Goal: Transaction & Acquisition: Book appointment/travel/reservation

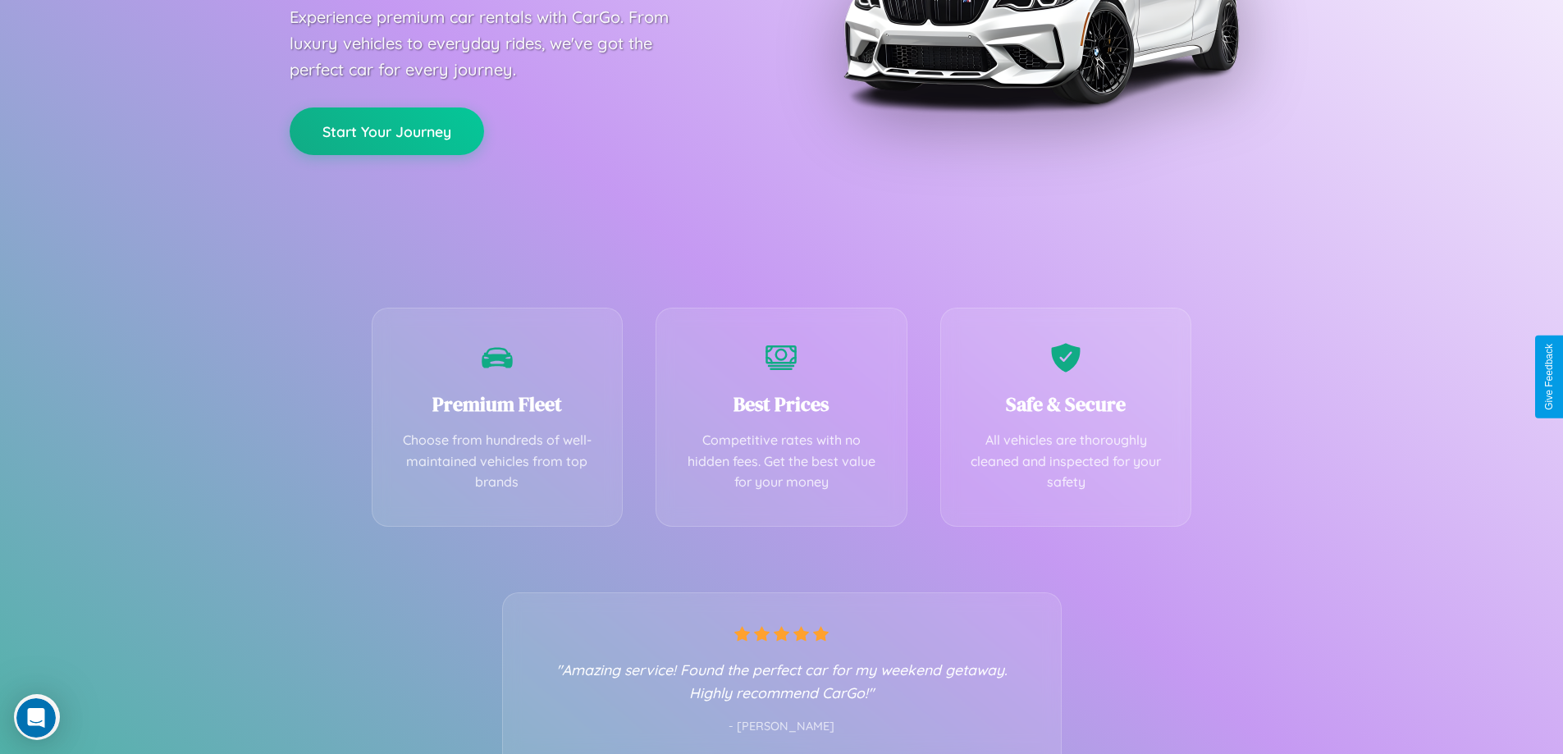
scroll to position [323, 0]
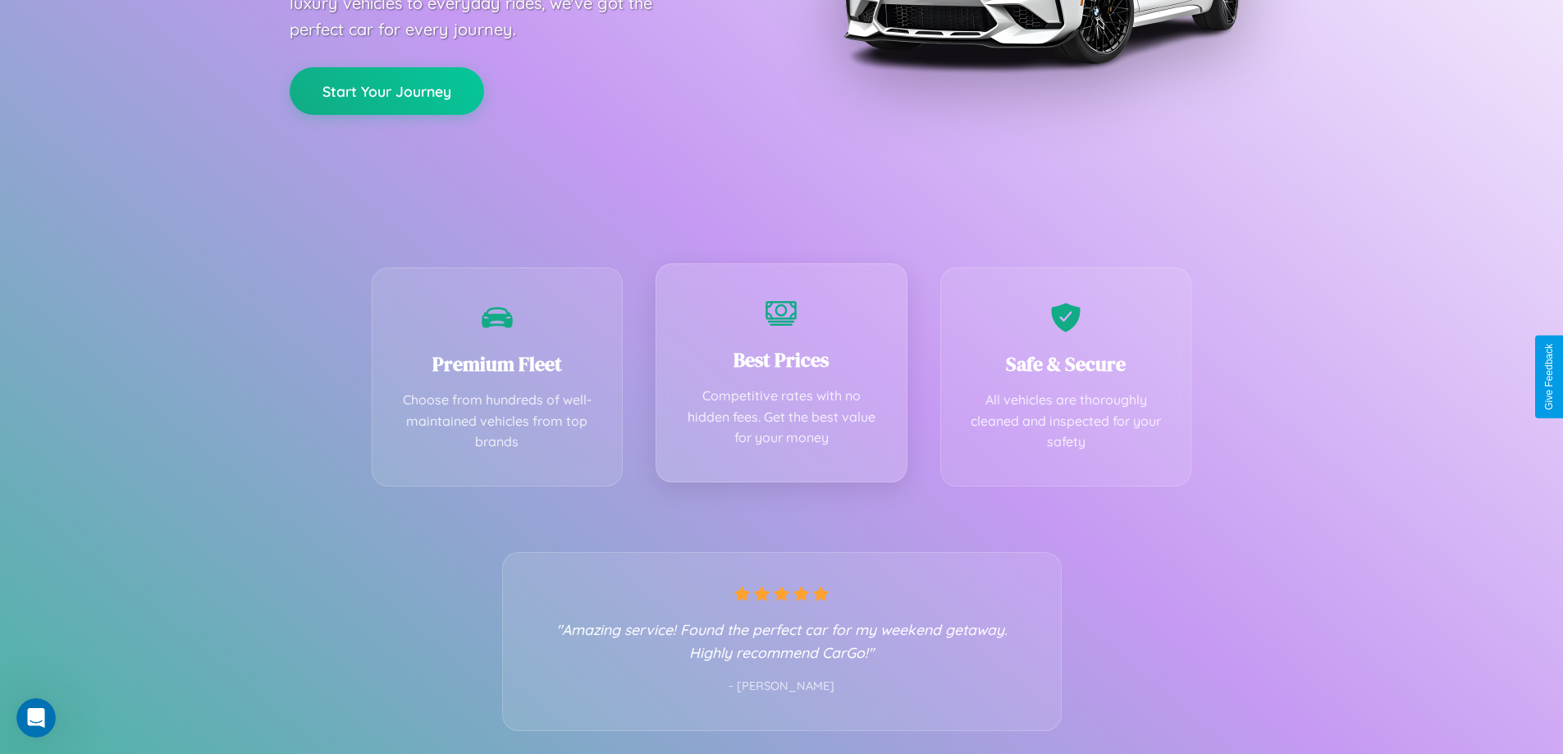
click at [781, 377] on div "Best Prices Competitive rates with no hidden fees. Get the best value for your …" at bounding box center [781, 372] width 252 height 219
click at [386, 89] on button "Start Your Journey" at bounding box center [387, 90] width 194 height 48
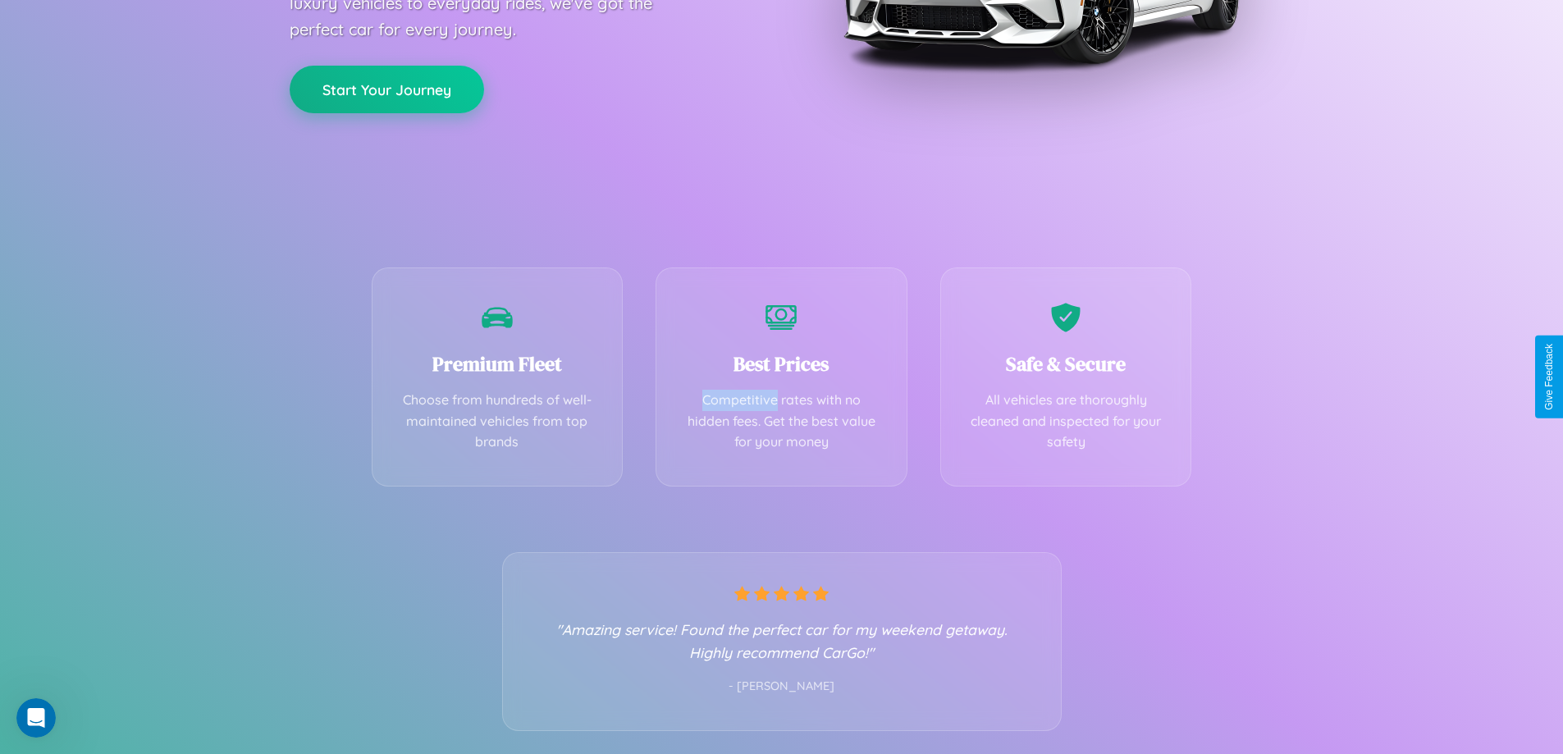
click at [386, 89] on button "Start Your Journey" at bounding box center [387, 90] width 194 height 48
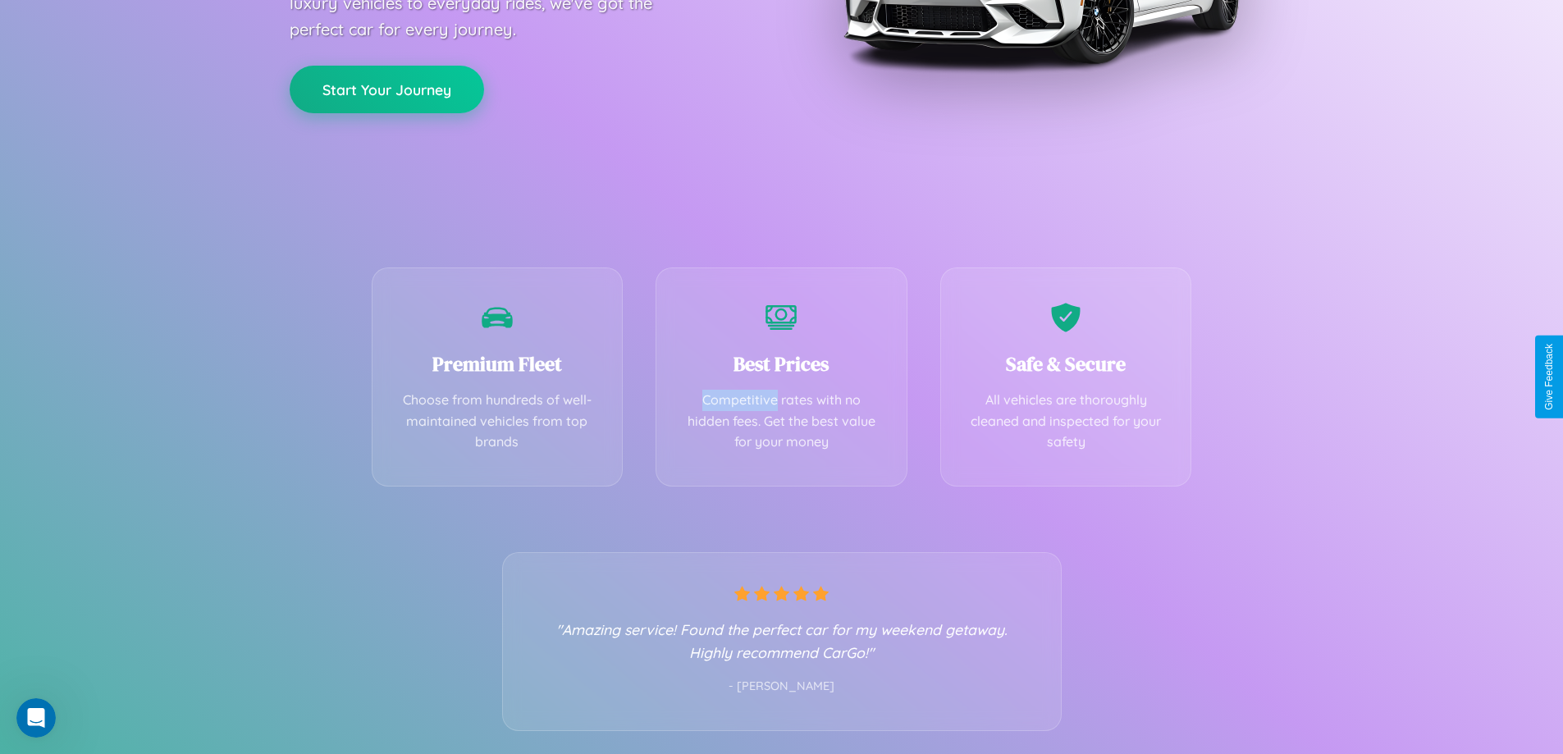
click at [386, 89] on button "Start Your Journey" at bounding box center [387, 90] width 194 height 48
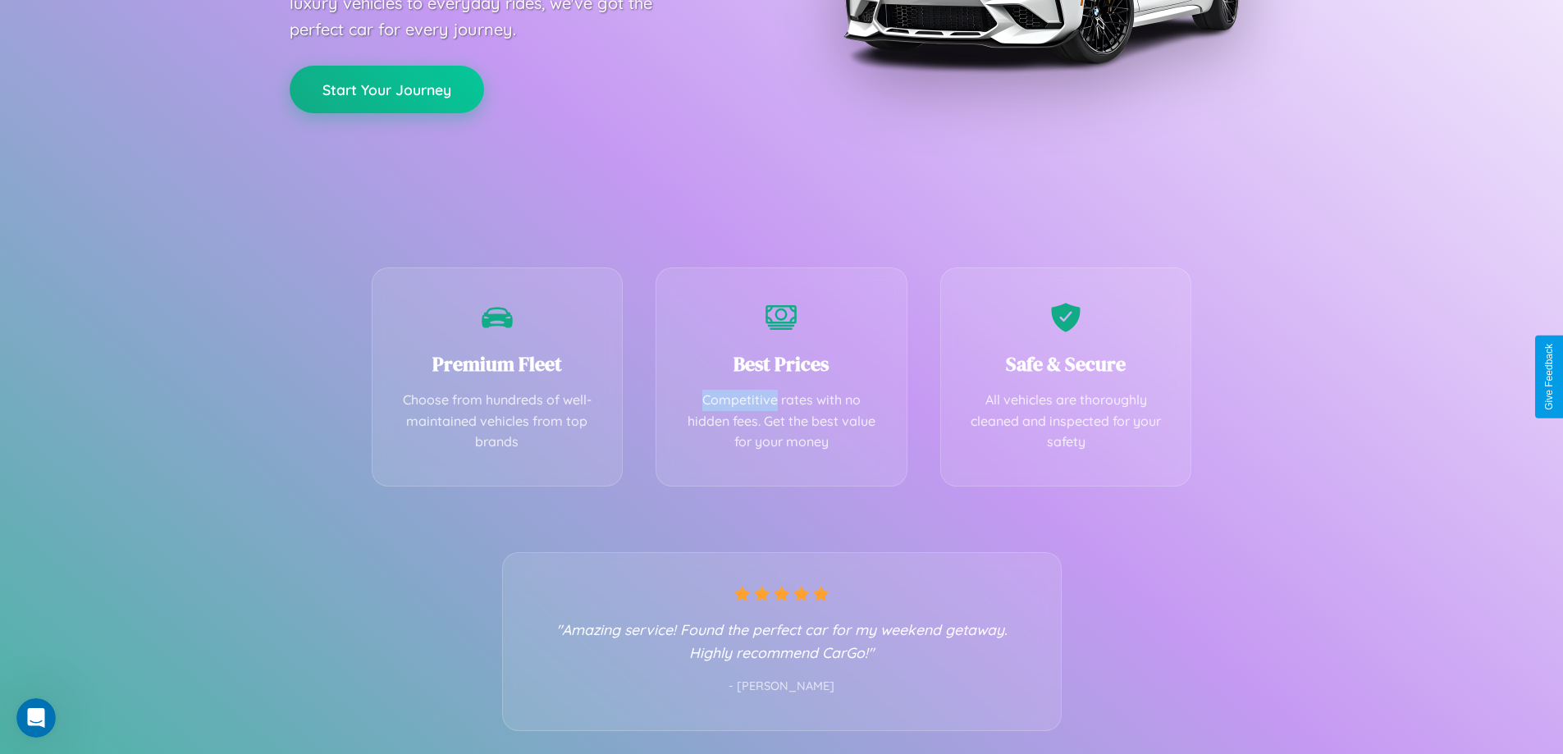
click at [386, 89] on button "Start Your Journey" at bounding box center [387, 90] width 194 height 48
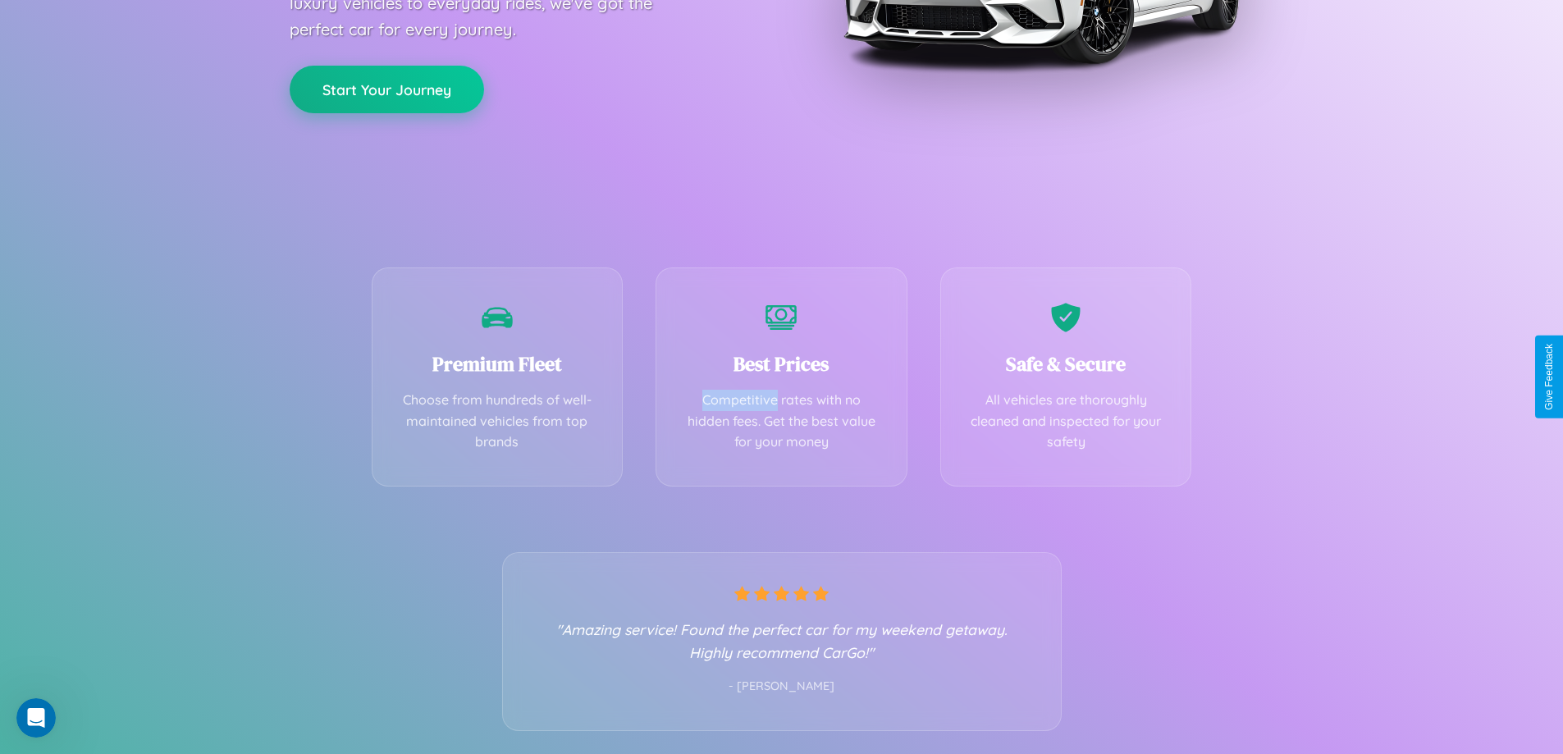
click at [386, 89] on button "Start Your Journey" at bounding box center [387, 90] width 194 height 48
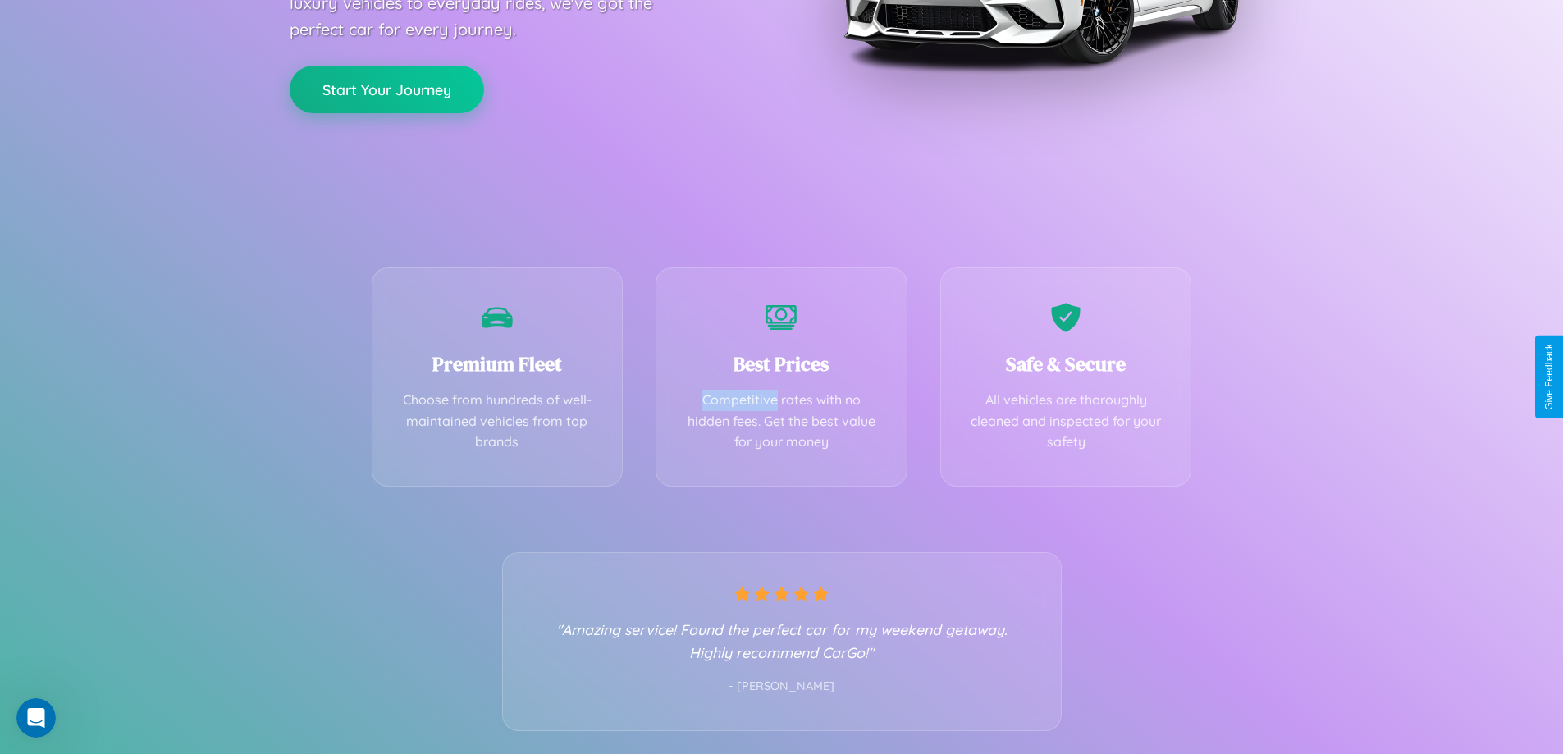
click at [386, 89] on button "Start Your Journey" at bounding box center [387, 90] width 194 height 48
